Goal: Communication & Community: Share content

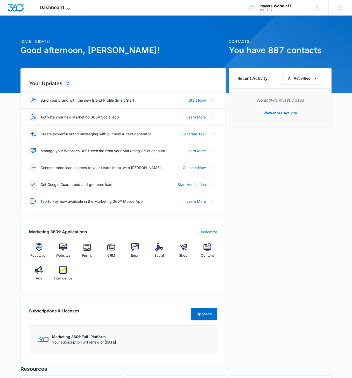
click at [61, 5] on span "Dashboard" at bounding box center [52, 7] width 24 height 5
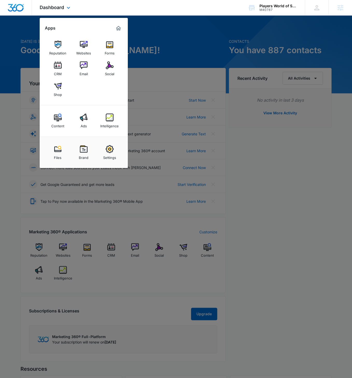
click at [57, 10] on div "Dashboard Apps Reputation Websites Forms CRM Email Social Shop Content Ads Inte…" at bounding box center [55, 7] width 47 height 15
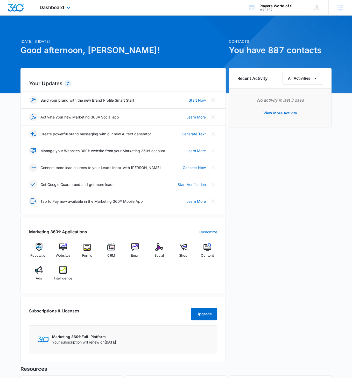
click at [59, 10] on div "Dashboard Apps Reputation Websites Forms CRM Email Social Shop Content Ads Inte…" at bounding box center [55, 7] width 47 height 15
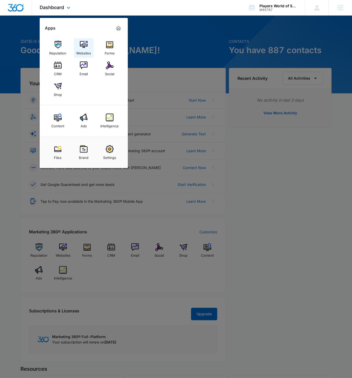
click at [87, 47] on img at bounding box center [84, 45] width 8 height 8
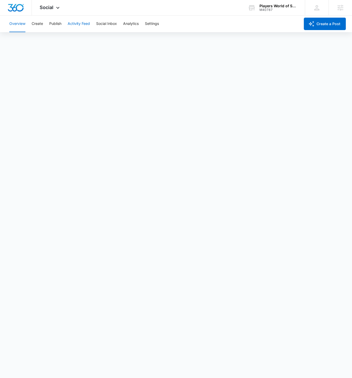
click at [78, 25] on button "Activity Feed" at bounding box center [79, 24] width 22 height 17
click at [52, 25] on button "Publish" at bounding box center [55, 24] width 12 height 17
click at [37, 25] on button "Create" at bounding box center [37, 24] width 11 height 17
